Goal: Task Accomplishment & Management: Complete application form

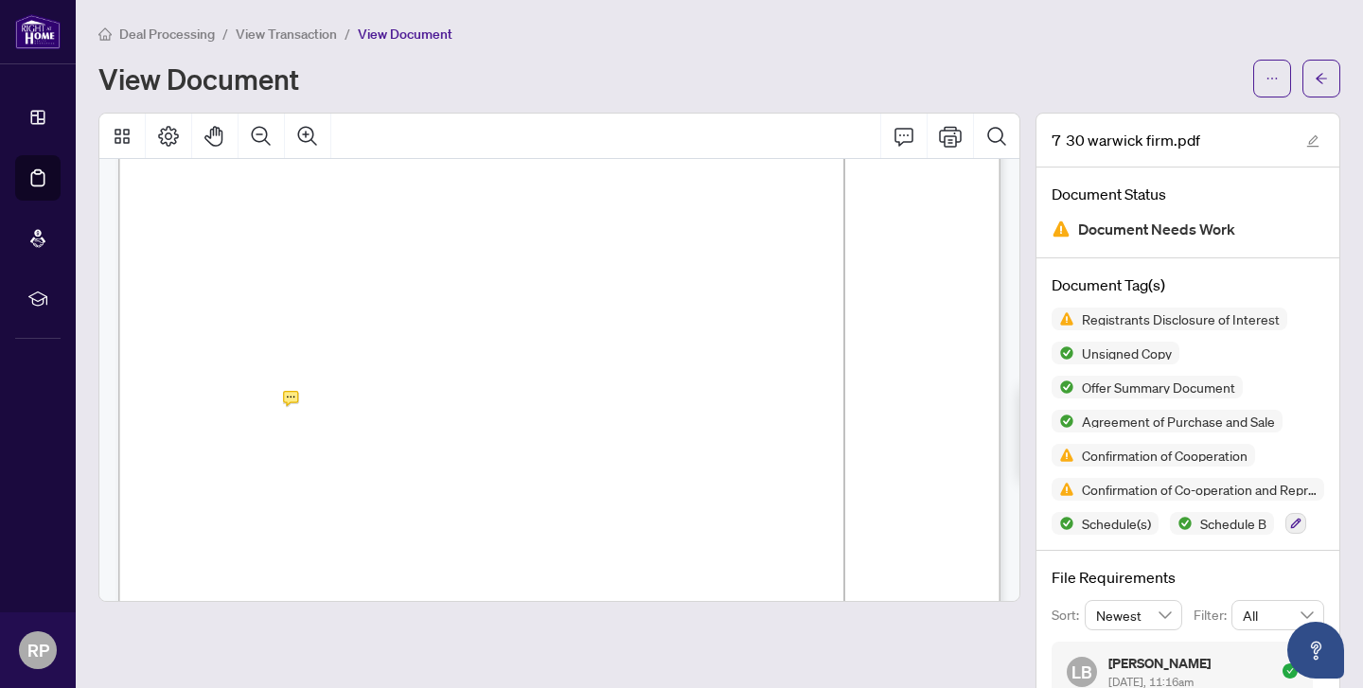
scroll to position [1816, 0]
click at [951, 130] on icon "Print" at bounding box center [950, 136] width 23 height 21
click at [1334, 82] on button "button" at bounding box center [1321, 79] width 38 height 38
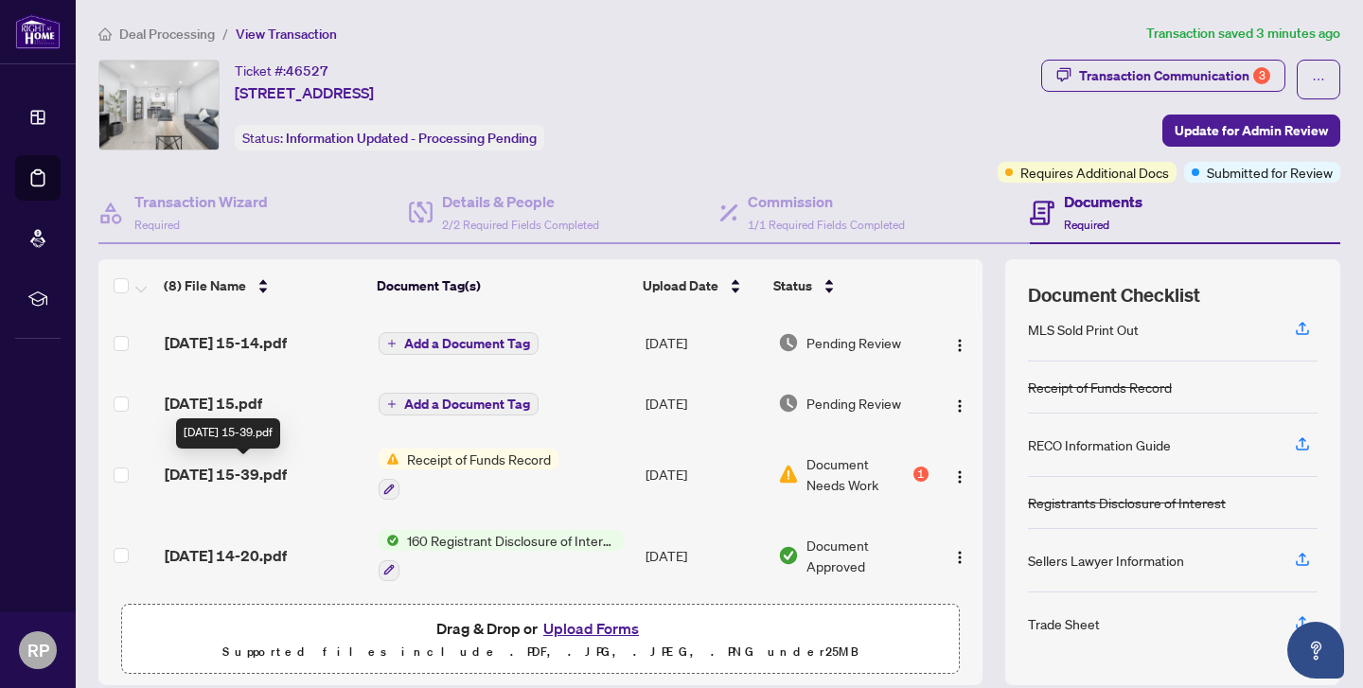
click at [246, 475] on span "[DATE] 15-39.pdf" at bounding box center [226, 474] width 122 height 23
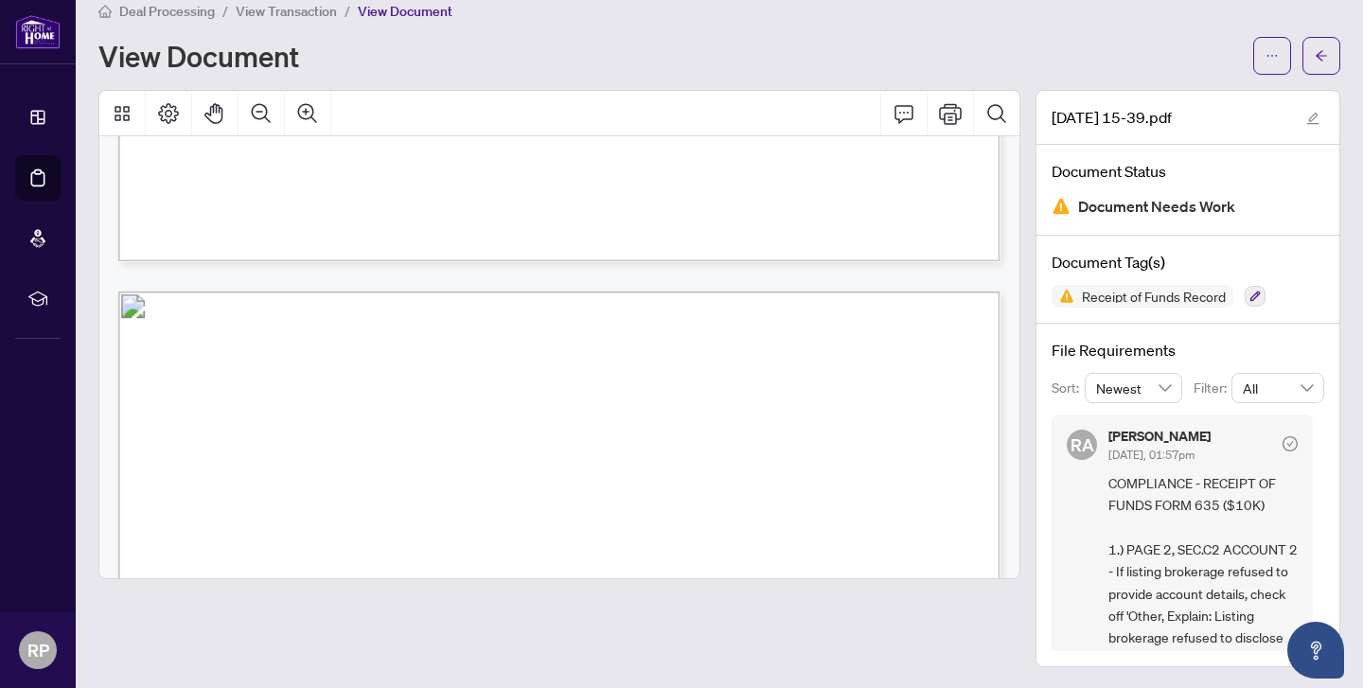
scroll to position [12811, 0]
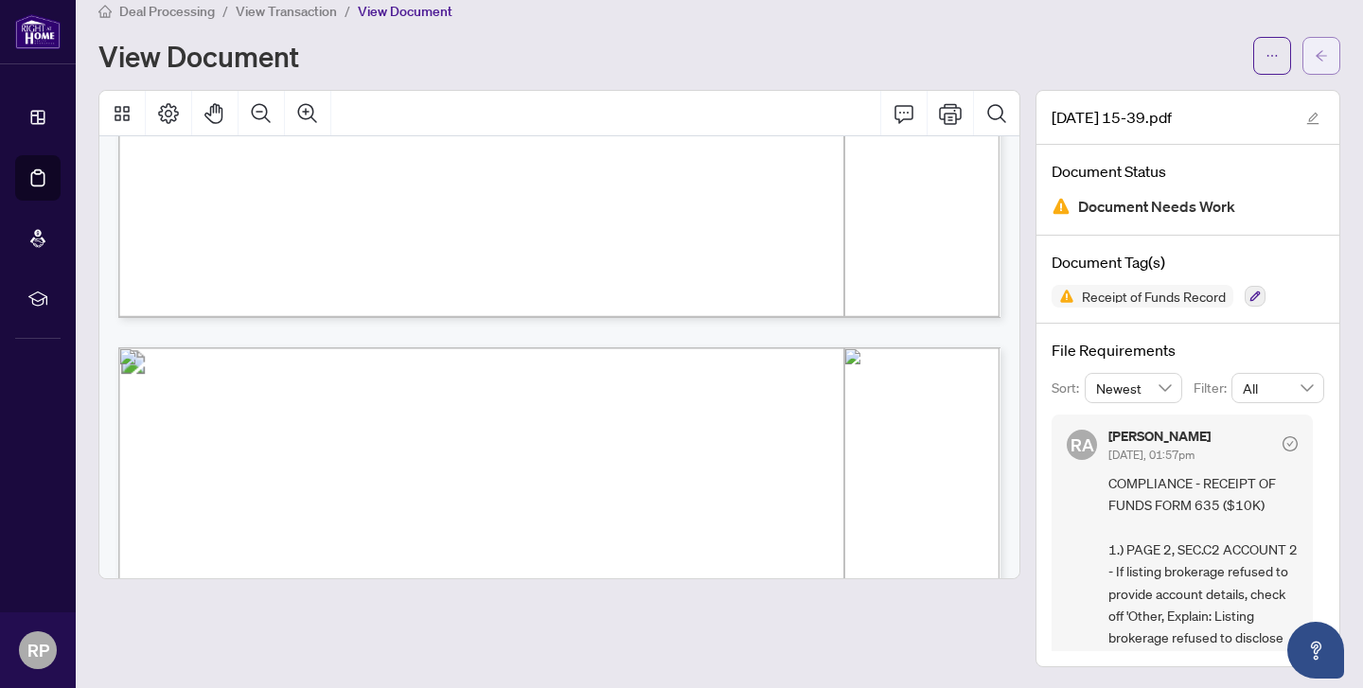
click at [1330, 62] on button "button" at bounding box center [1321, 56] width 38 height 38
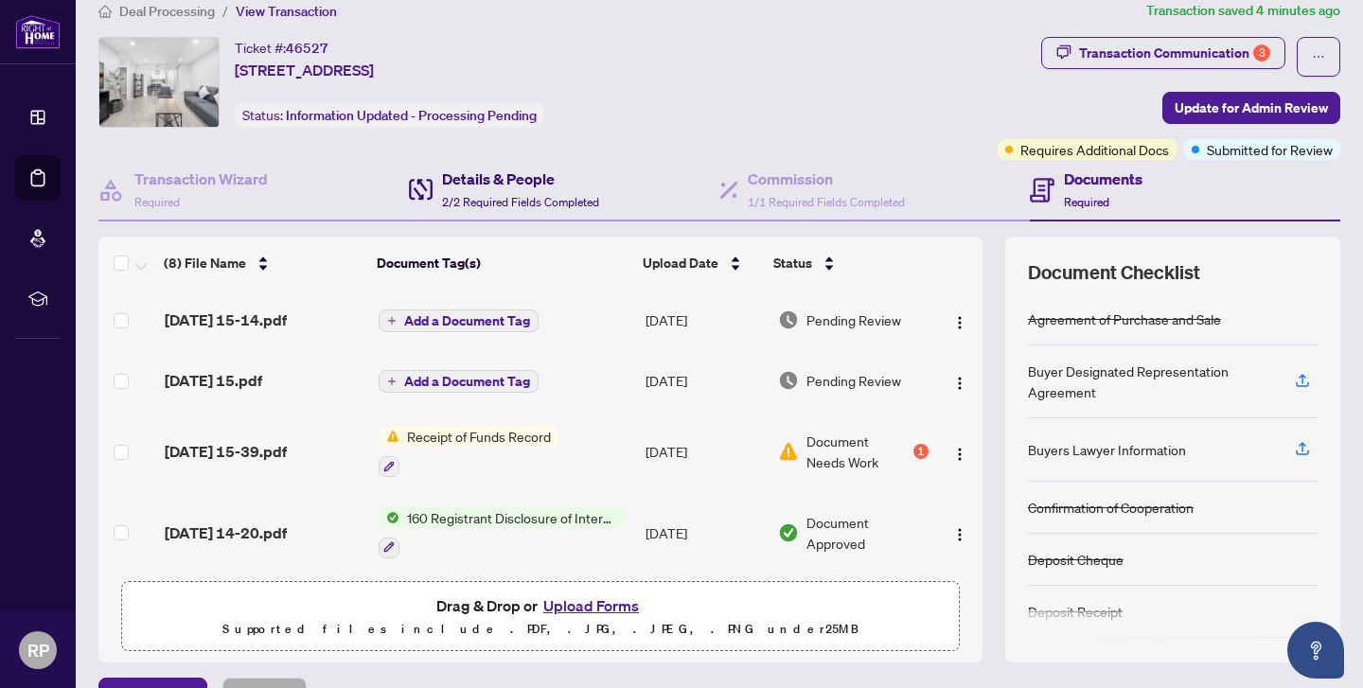
click at [487, 179] on h4 "Details & People" at bounding box center [520, 179] width 157 height 23
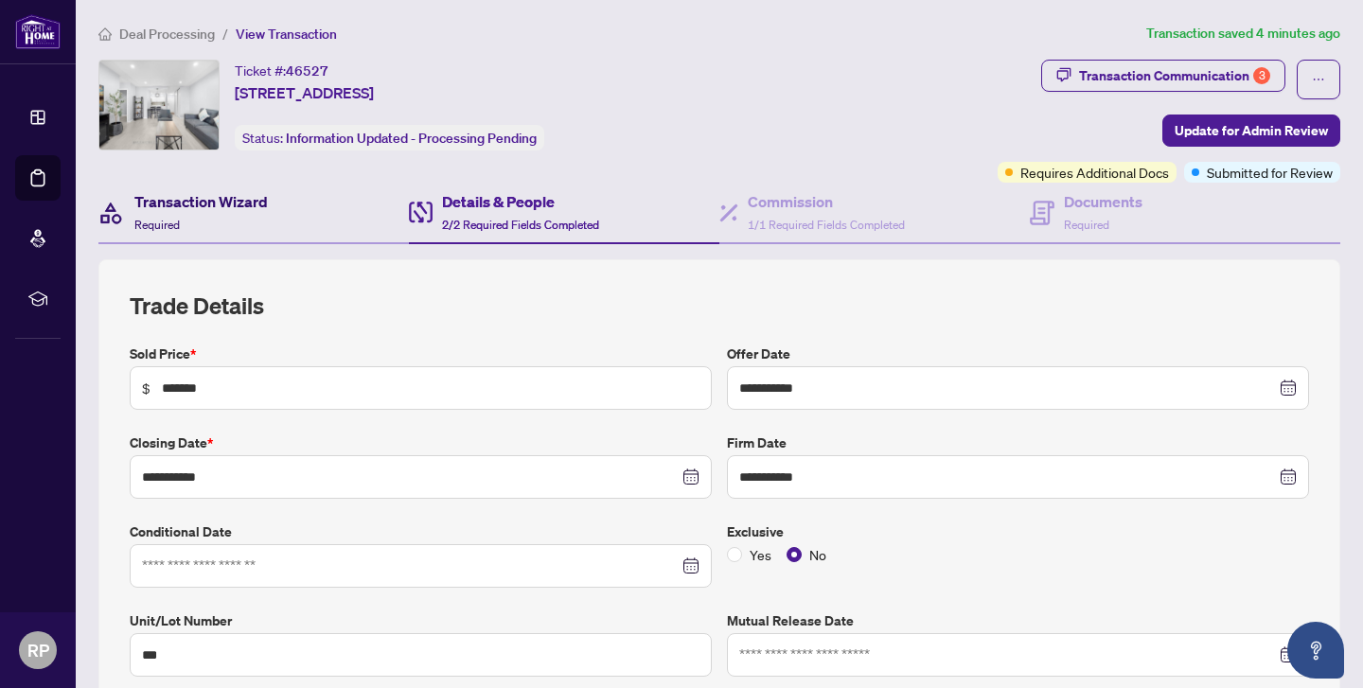
click at [172, 197] on h4 "Transaction Wizard" at bounding box center [200, 201] width 133 height 23
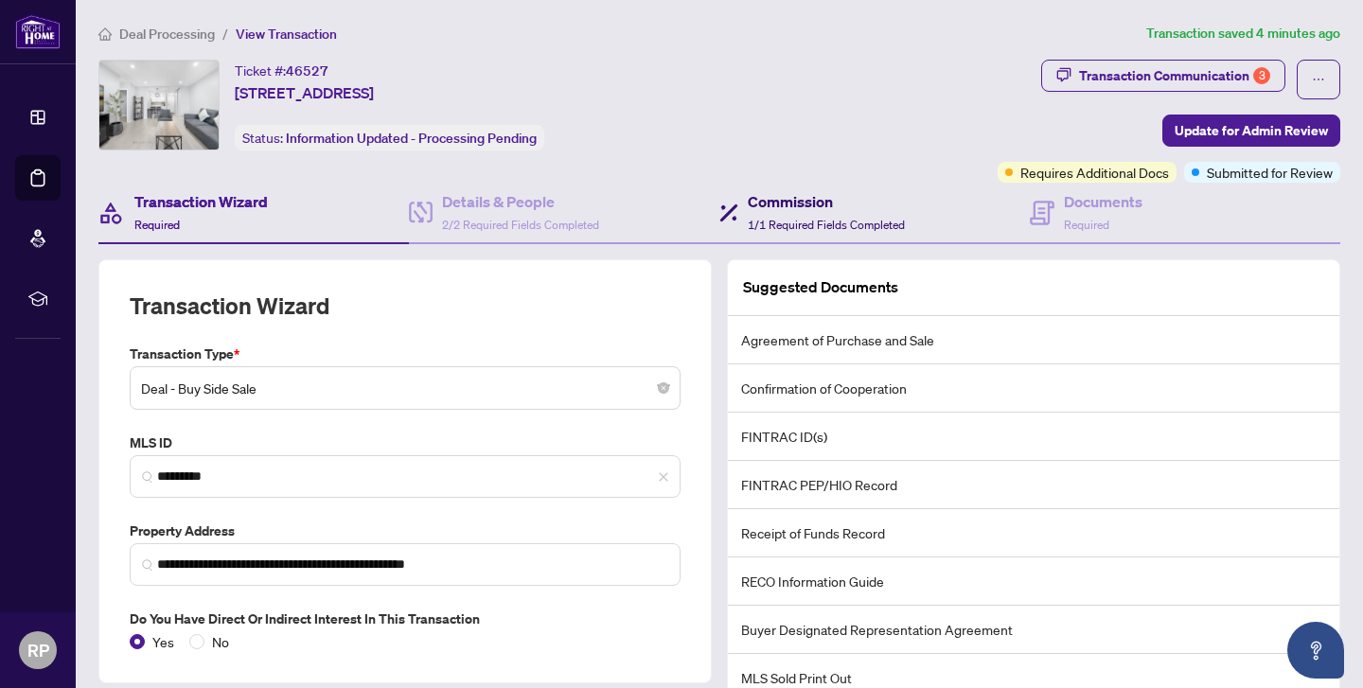
click at [835, 213] on div "Commission 1/1 Required Fields Completed" at bounding box center [826, 212] width 157 height 44
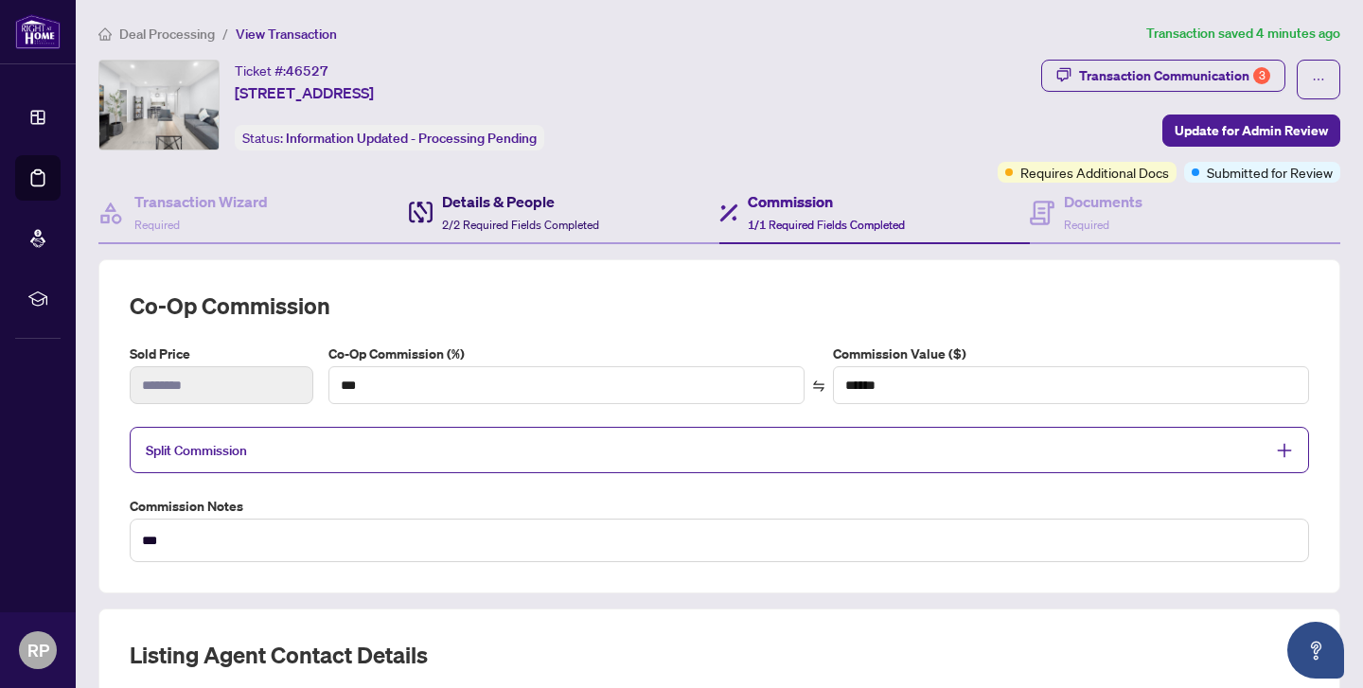
click at [501, 194] on h4 "Details & People" at bounding box center [520, 201] width 157 height 23
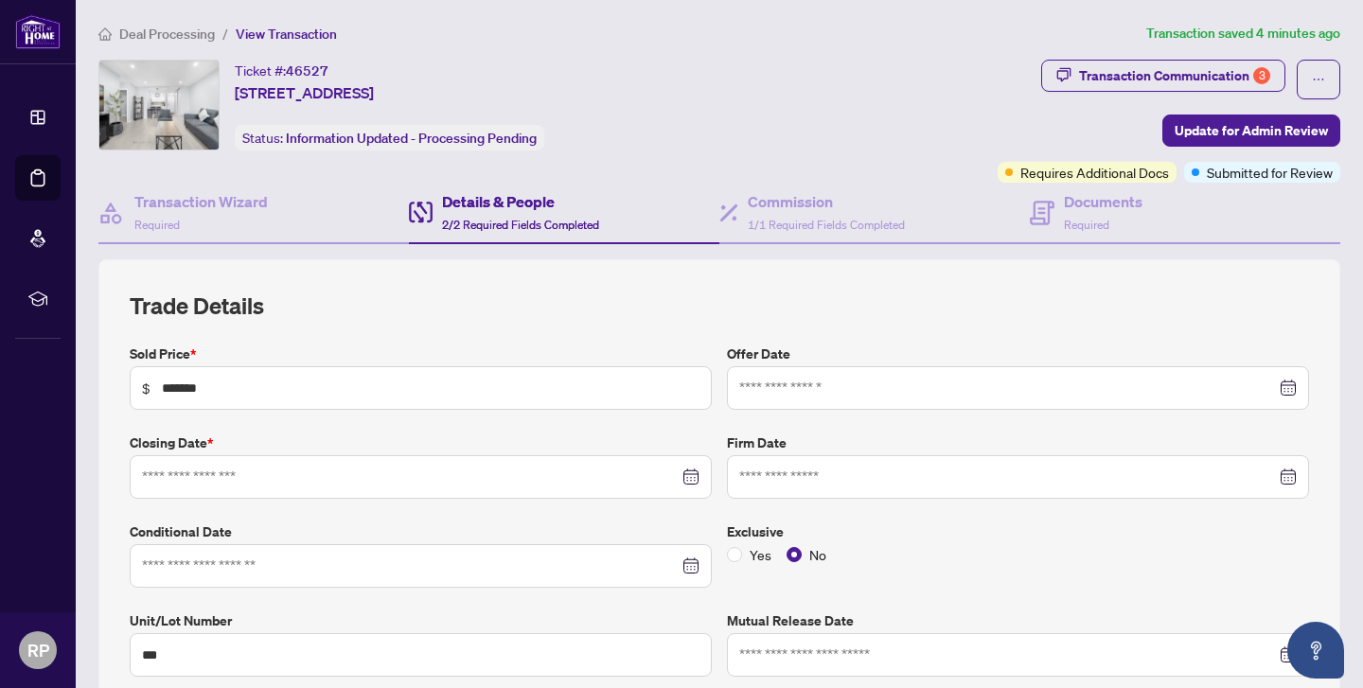
type input "**********"
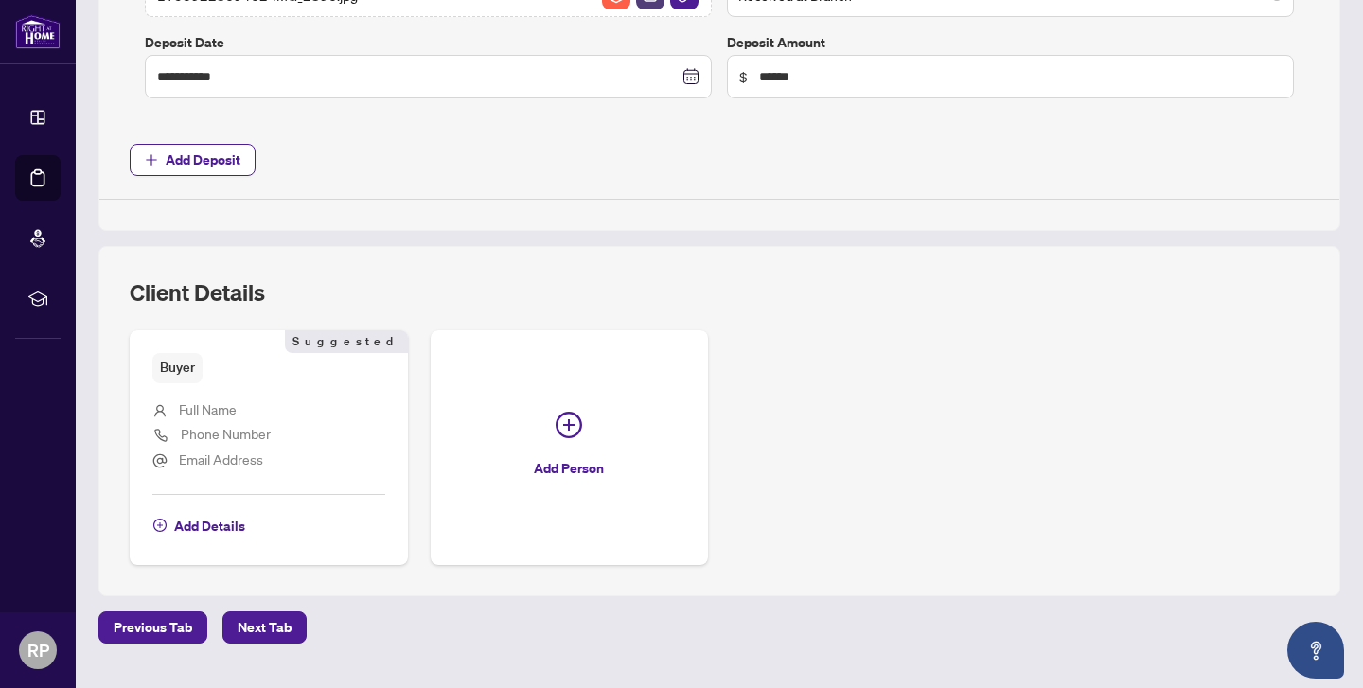
scroll to position [915, 0]
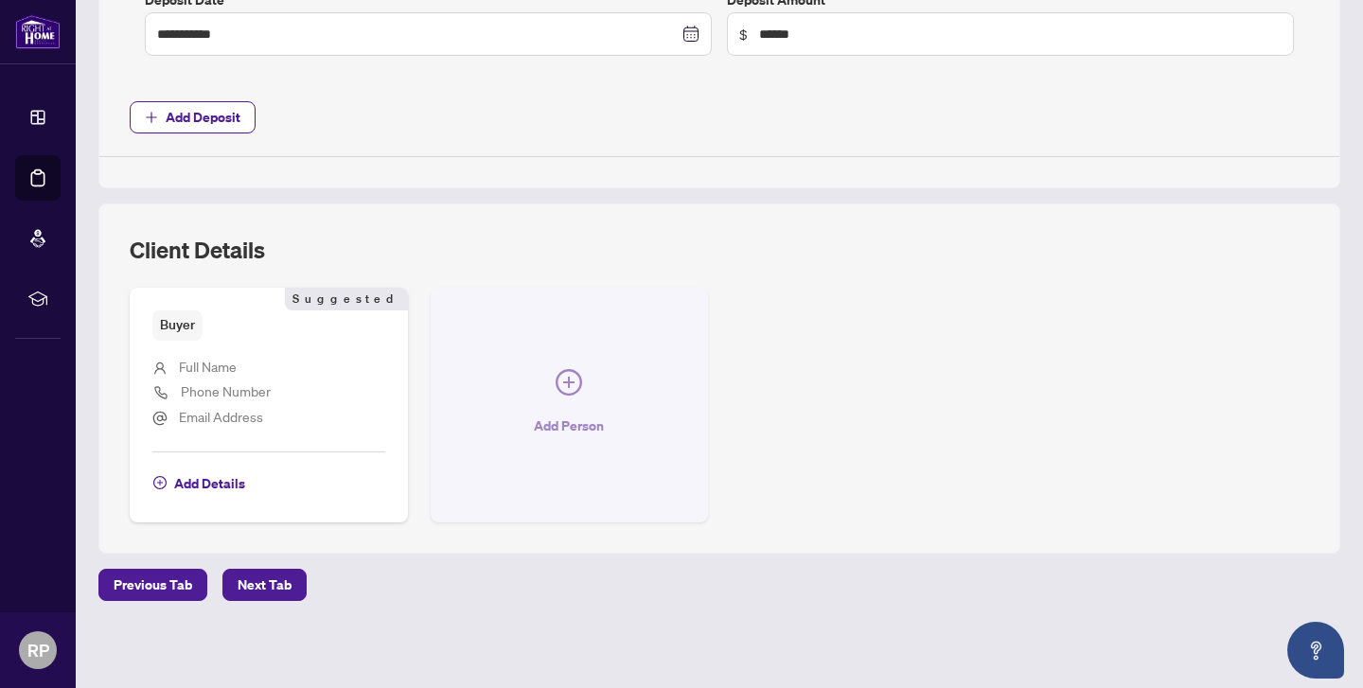
click at [573, 369] on icon "plus-circle" at bounding box center [569, 382] width 27 height 27
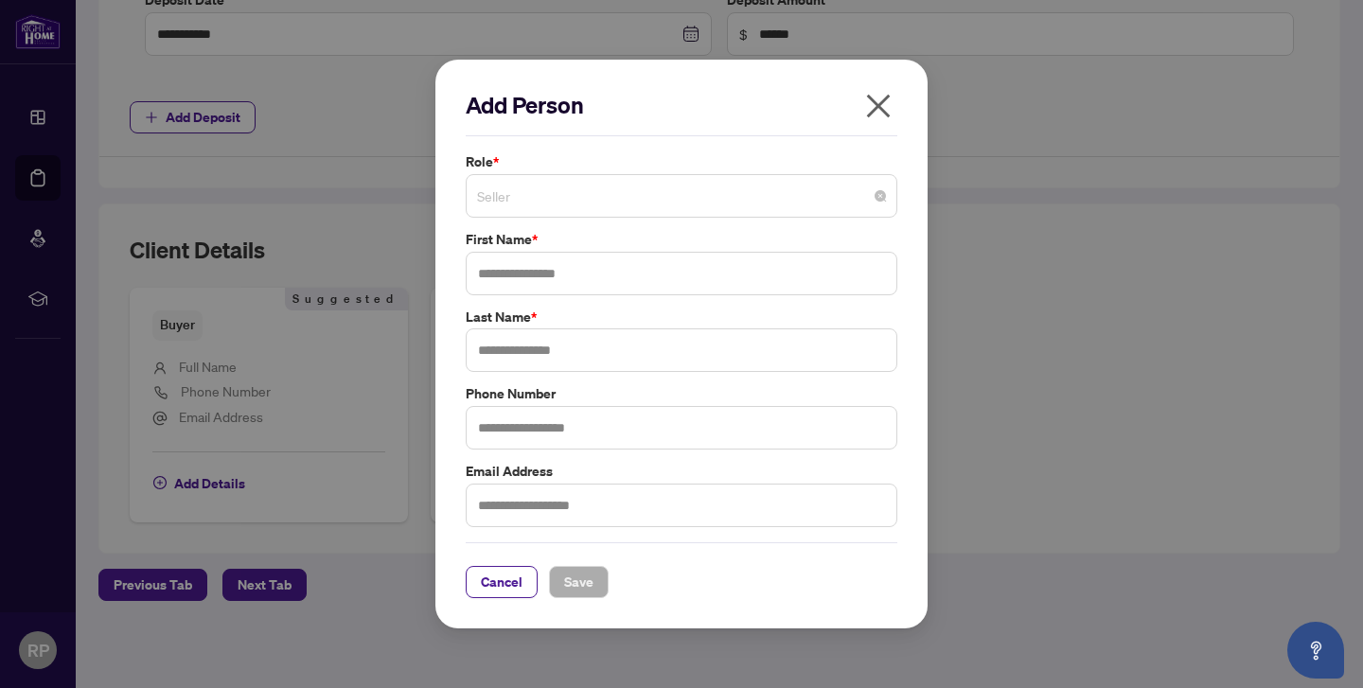
click at [570, 199] on span "Seller" at bounding box center [681, 196] width 409 height 36
click at [572, 19] on div "Add Person Role * Seller Seller 1 2 5 Seller Buyer Seller Lawyer Buyer Lawyer C…" at bounding box center [681, 344] width 1363 height 688
